Goal: Information Seeking & Learning: Compare options

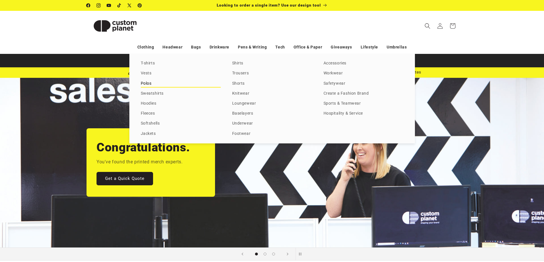
click at [150, 84] on link "Polos" at bounding box center [181, 84] width 80 height 8
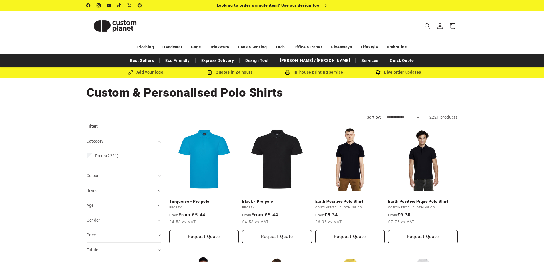
drag, startPoint x: 426, startPoint y: 26, endPoint x: 392, endPoint y: 29, distance: 34.4
click at [425, 26] on icon "Search" at bounding box center [427, 26] width 6 height 6
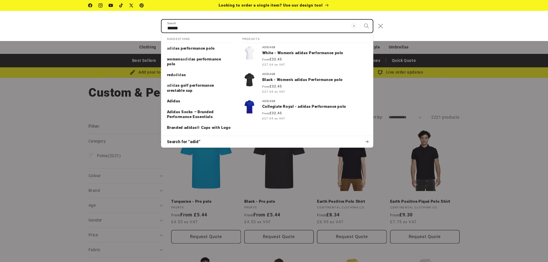
type input "******"
click at [360, 20] on button "Search" at bounding box center [366, 26] width 13 height 13
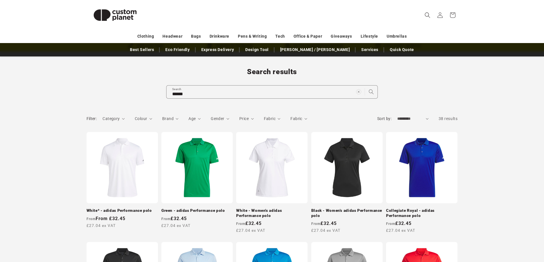
scroll to position [57, 0]
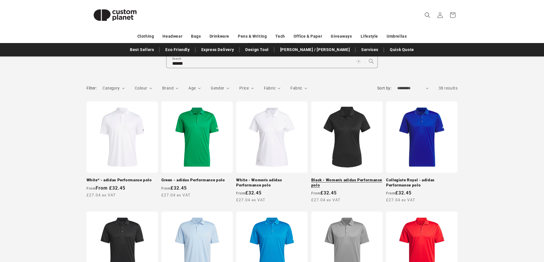
click at [337, 183] on link "Black - Women's adidas Performance polo" at bounding box center [346, 183] width 71 height 10
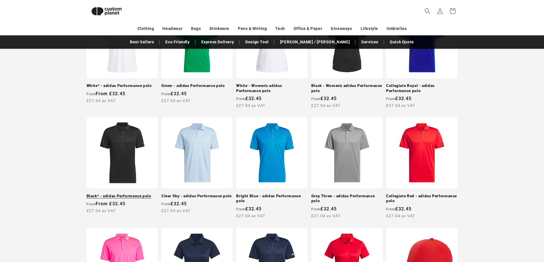
scroll to position [142, 0]
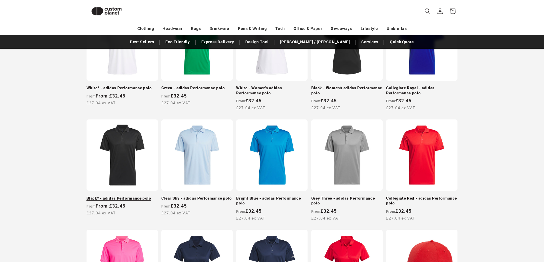
click at [130, 196] on link "Black* - adidas Performance polo" at bounding box center [121, 198] width 71 height 5
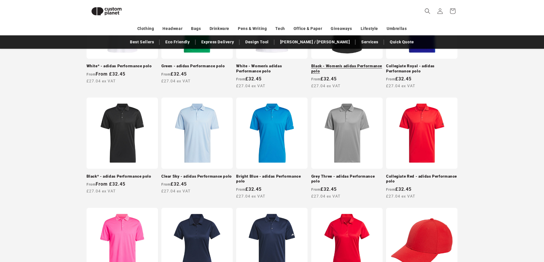
scroll to position [221, 0]
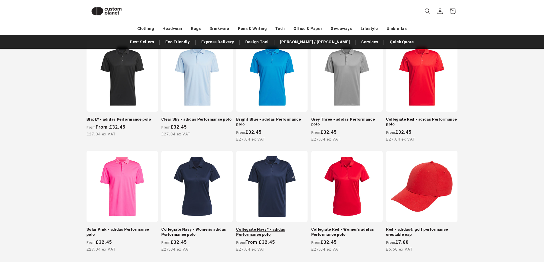
click at [277, 227] on link "Collegiate Navy* - adidas Performance polo" at bounding box center [271, 232] width 71 height 10
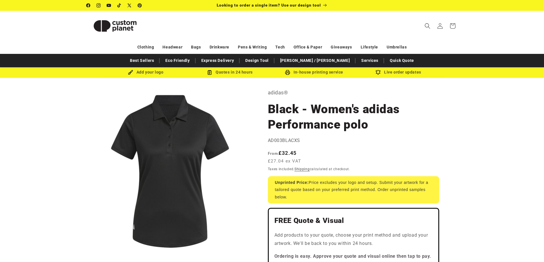
click at [269, 141] on span "AD003BLACXS" at bounding box center [284, 140] width 33 height 5
drag, startPoint x: 285, startPoint y: 141, endPoint x: 307, endPoint y: 142, distance: 22.0
copy span "AD003BLACXS"
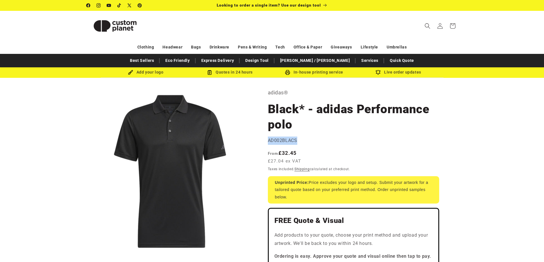
drag, startPoint x: 268, startPoint y: 140, endPoint x: 301, endPoint y: 139, distance: 33.4
copy span "AD002BLACS"
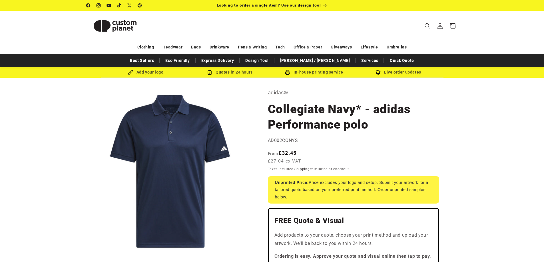
drag, startPoint x: 264, startPoint y: 151, endPoint x: 328, endPoint y: 166, distance: 65.7
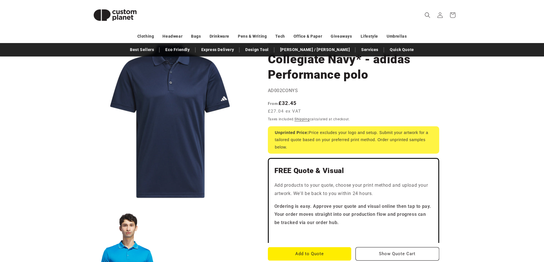
scroll to position [57, 0]
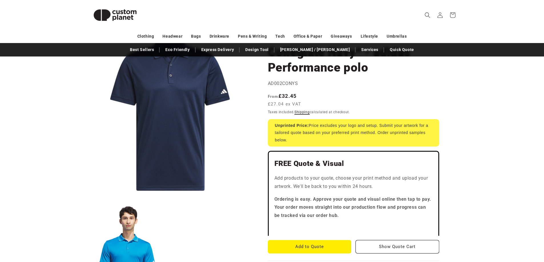
click at [304, 113] on link "Shipping" at bounding box center [301, 112] width 15 height 4
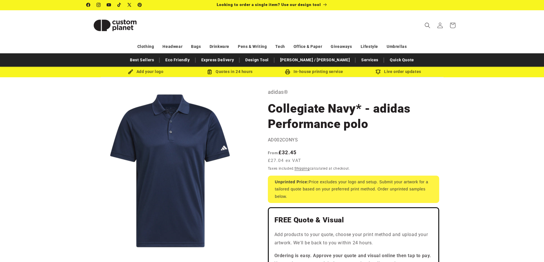
scroll to position [0, 0]
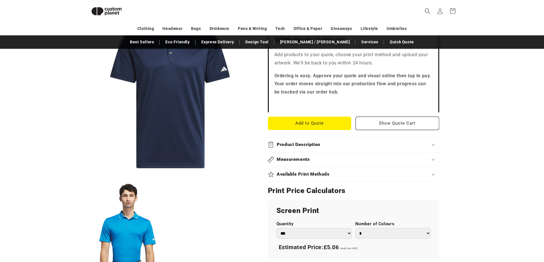
scroll to position [192, 0]
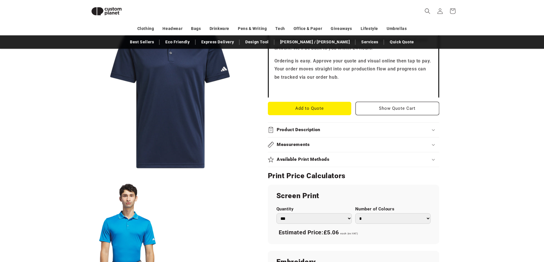
click at [295, 144] on h2 "Measurements" at bounding box center [293, 145] width 33 height 6
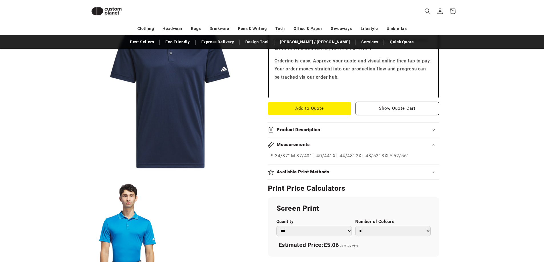
drag, startPoint x: 408, startPoint y: 155, endPoint x: 309, endPoint y: 152, distance: 99.4
click at [309, 152] on details "Measurements S 34/37" M 37/40" L 40/44" XL 44/48" 2XL 48/52" 3XL* 52/56"" at bounding box center [353, 149] width 171 height 23
copy details "S 34/37" M 37/40" L 40/44" XL 44/48" 2XL 48/52" 3XL* 52/56""
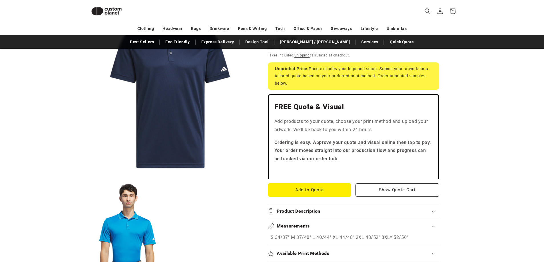
scroll to position [135, 0]
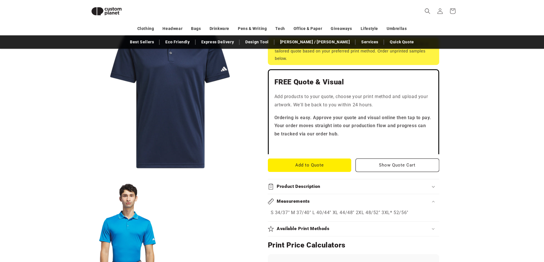
click at [280, 211] on p "S 34/37" M 37/40" L 40/44" XL 44/48" 2XL 48/52" 3XL* 52/56"" at bounding box center [354, 213] width 166 height 8
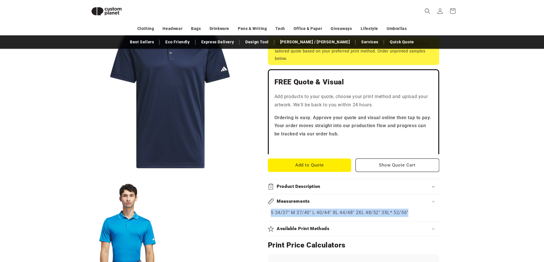
drag, startPoint x: 270, startPoint y: 214, endPoint x: 411, endPoint y: 212, distance: 141.3
click at [411, 212] on div "S 34/37" M 37/40" L 40/44" XL 44/48" 2XL 48/52" 3XL* 52/56"" at bounding box center [353, 213] width 171 height 8
copy p "S 34/37" M 37/40" L 40/44" XL 44/48" 2XL 48/52" 3XL* 52/56""
click at [405, 218] on div "Measurements S 34/37" M 37/40" L 40/44" XL 44/48" 2XL 48/52" 3XL* 52/56"" at bounding box center [353, 207] width 171 height 27
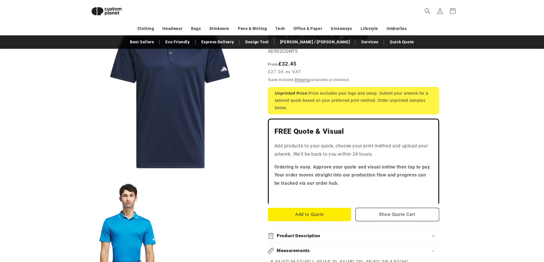
scroll to position [21, 0]
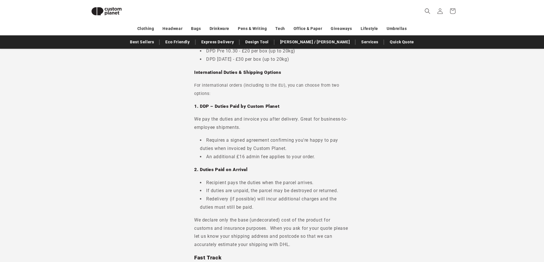
scroll to position [49, 0]
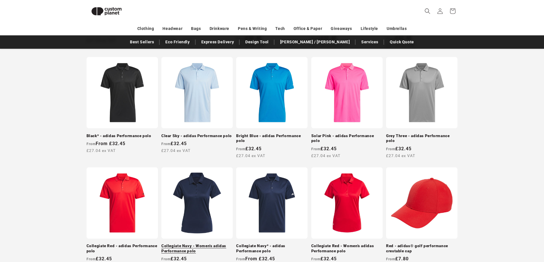
scroll to position [218, 0]
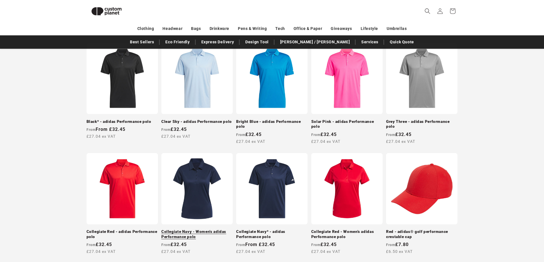
click at [200, 230] on link "Collegiate Navy - Women's adidas Performance polo" at bounding box center [196, 235] width 71 height 10
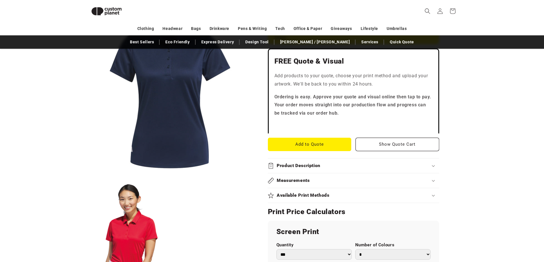
scroll to position [164, 0]
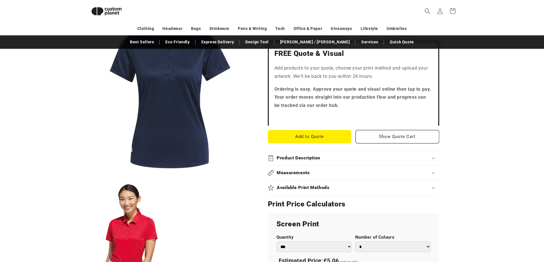
click at [287, 172] on h2 "Measurements" at bounding box center [293, 173] width 33 height 6
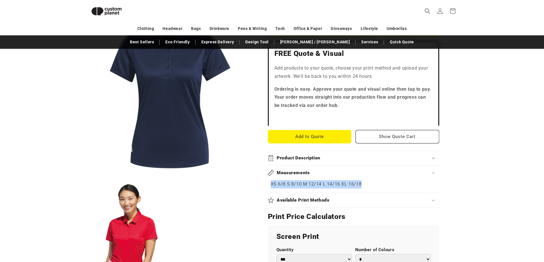
drag, startPoint x: 364, startPoint y: 185, endPoint x: 263, endPoint y: 186, distance: 100.8
click at [263, 186] on div "adidas® Collegiate Navy - Women's adidas Performance polo Collegiate Navy - Wom…" at bounding box center [356, 204] width 204 height 574
copy p "XS 6/8 S 8/10 M 12/14 L 14/16 XL 16/18"
